Goal: Transaction & Acquisition: Purchase product/service

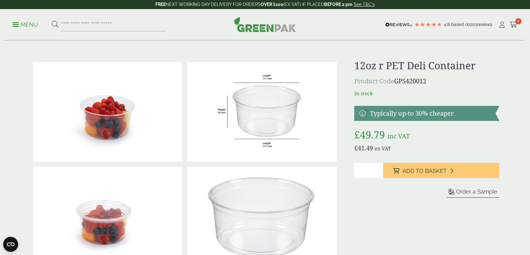
click at [386, 140] on span "£ 49.79" at bounding box center [371, 134] width 33 height 13
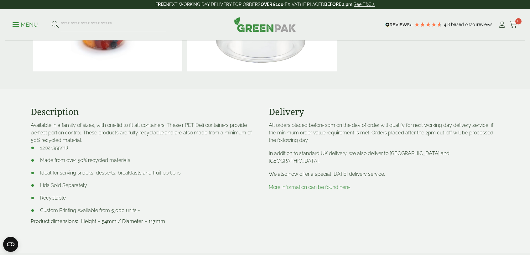
scroll to position [196, 0]
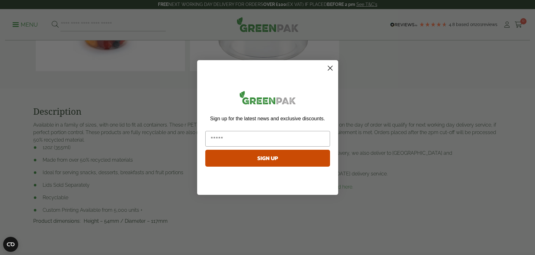
click at [332, 70] on icon "Close dialog" at bounding box center [330, 68] width 4 height 4
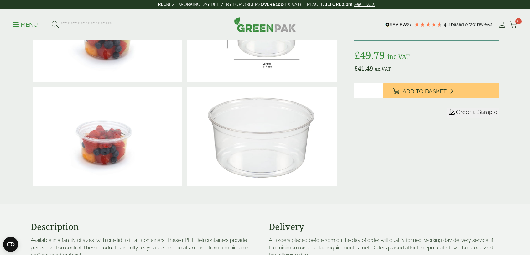
scroll to position [0, 0]
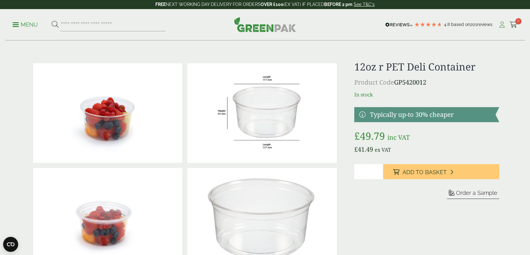
click at [501, 26] on icon at bounding box center [502, 25] width 8 height 6
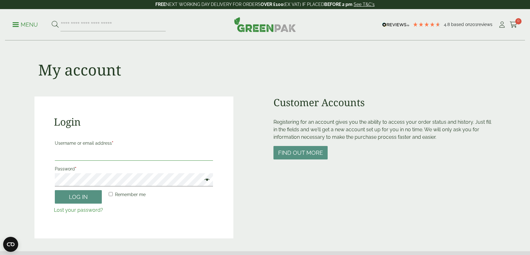
drag, startPoint x: 101, startPoint y: 159, endPoint x: 93, endPoint y: 155, distance: 8.6
click at [102, 159] on input "Username or email address *" at bounding box center [134, 154] width 158 height 13
drag, startPoint x: 274, startPoint y: 179, endPoint x: 243, endPoint y: 124, distance: 63.0
click at [274, 179] on div "Customer Accounts Registering for an account gives you the ability to access yo…" at bounding box center [385, 168] width 222 height 142
click at [241, 24] on img at bounding box center [265, 24] width 62 height 15
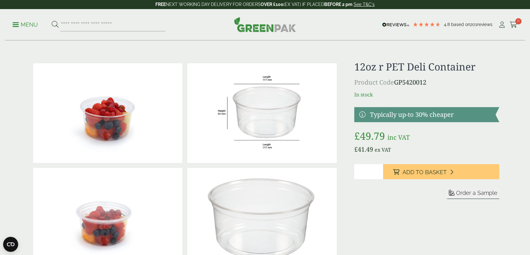
click at [418, 112] on link at bounding box center [427, 114] width 145 height 15
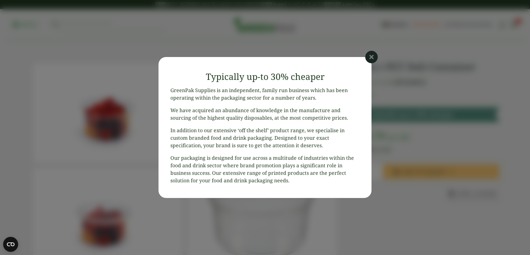
click at [385, 68] on article "Close Typically up-to 30% cheaper GreenPak Supplies is an independent, family r…" at bounding box center [265, 127] width 530 height 255
click at [363, 55] on article "Close Typically up-to 30% cheaper GreenPak Supplies is an independent, family r…" at bounding box center [265, 127] width 530 height 255
drag, startPoint x: 366, startPoint y: 56, endPoint x: 369, endPoint y: 58, distance: 3.2
click at [366, 57] on icon at bounding box center [371, 57] width 13 height 13
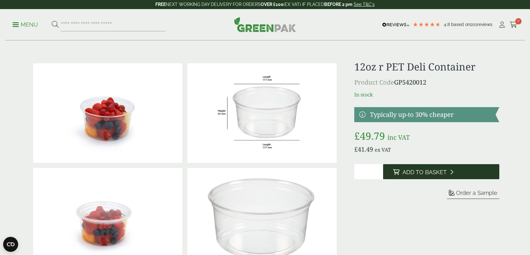
click at [426, 170] on span "Add to Basket" at bounding box center [425, 172] width 44 height 7
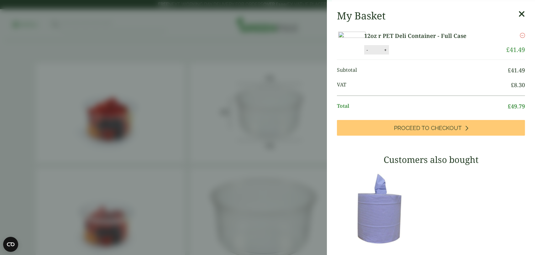
click at [492, 206] on aside "12oz r PET Deli Container - Full Case (GP5420012) - Added to basket My Basket 1…" at bounding box center [267, 127] width 535 height 255
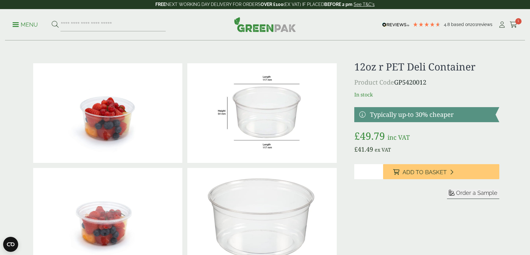
click at [523, 25] on div "Menu 4.8 Based on 201 reviews My Account 1" at bounding box center [265, 24] width 520 height 31
click at [510, 22] on icon at bounding box center [514, 25] width 8 height 6
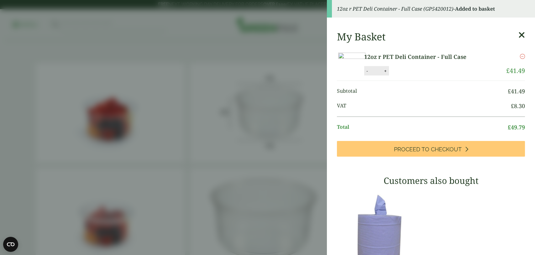
click at [459, 60] on link "12oz r PET Deli Container - Full Case" at bounding box center [425, 57] width 122 height 8
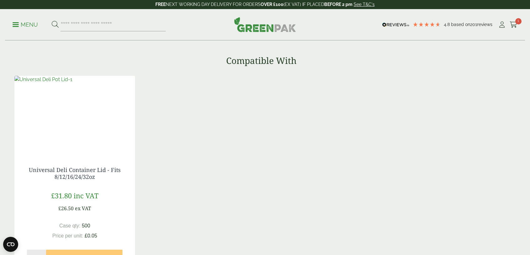
scroll to position [463, 0]
